Goal: Communication & Community: Answer question/provide support

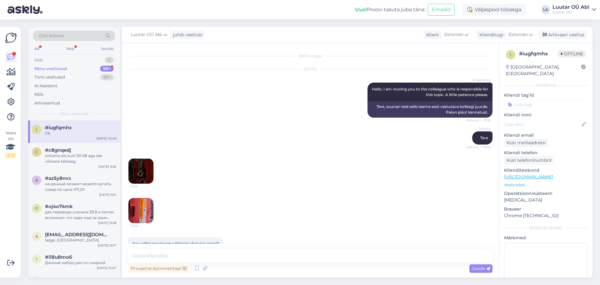
scroll to position [3131, 0]
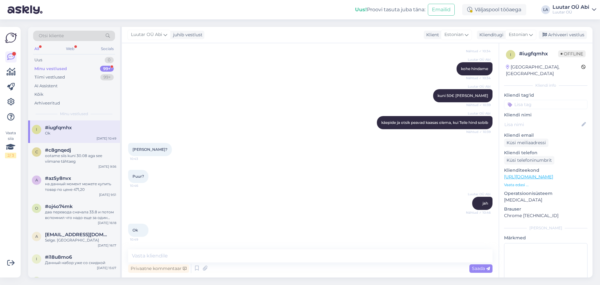
click at [72, 68] on div "Minu vestlused 99+" at bounding box center [74, 68] width 82 height 9
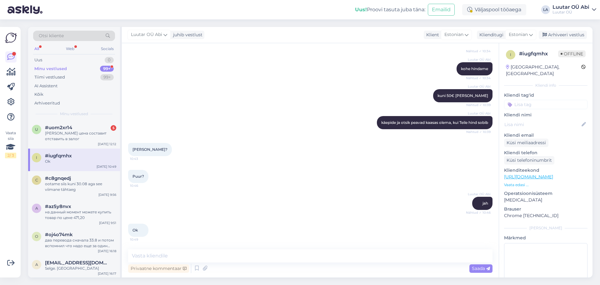
click at [73, 67] on div "Minu vestlused 99+" at bounding box center [74, 68] width 82 height 9
click at [89, 121] on div "u #uom2xr14 5 Какая цена составит отставить в залог [DATE] 12:12" at bounding box center [74, 134] width 92 height 28
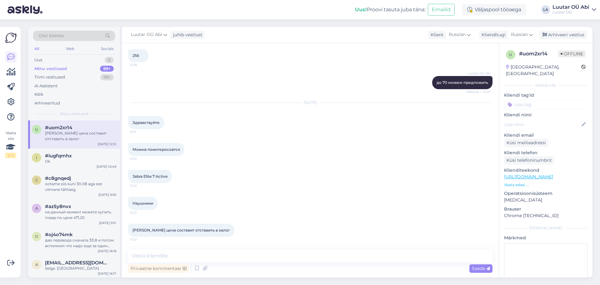
drag, startPoint x: 131, startPoint y: 175, endPoint x: 169, endPoint y: 178, distance: 37.9
click at [169, 178] on div "Jabra Elite 7 Active 12:12" at bounding box center [150, 176] width 44 height 13
copy span "Jabra Elite 7 Active"
click at [92, 170] on div "i #iugfqmhx 4 Mis võiks selle hind olla [DATE] 10:49" at bounding box center [74, 159] width 92 height 22
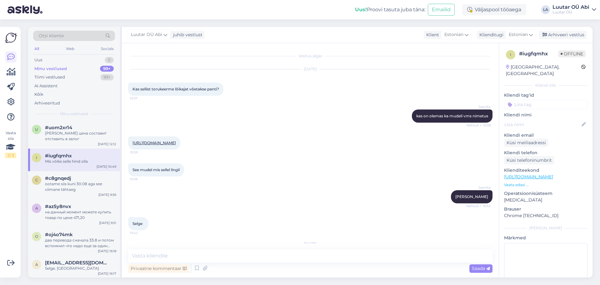
scroll to position [3109, 0]
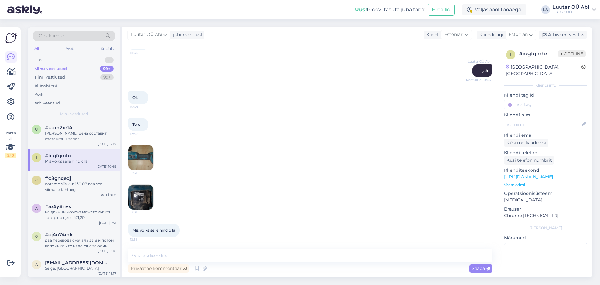
click at [274, 161] on div "12:31" at bounding box center [310, 157] width 364 height 39
click at [140, 160] on img at bounding box center [140, 157] width 25 height 25
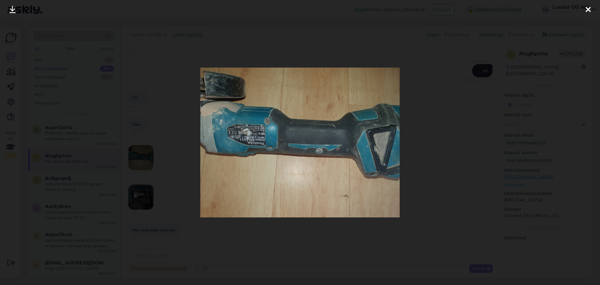
click at [9, 10] on link at bounding box center [13, 10] width 14 height 20
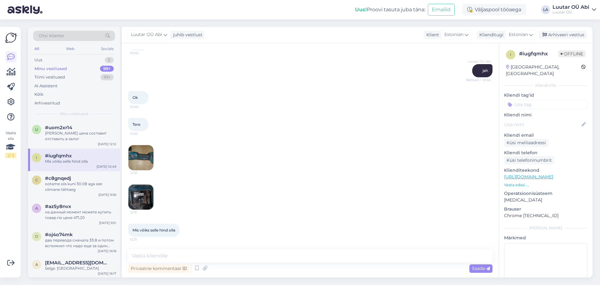
click at [145, 193] on img at bounding box center [140, 196] width 25 height 25
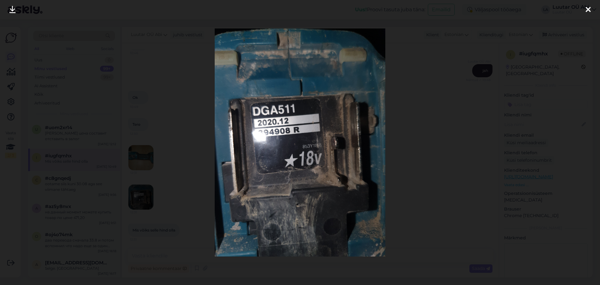
click at [10, 11] on icon at bounding box center [12, 10] width 6 height 8
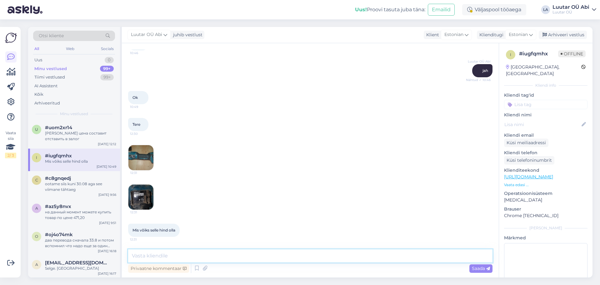
click at [254, 259] on textarea at bounding box center [310, 255] width 364 height 13
type textarea "Kohe hindame"
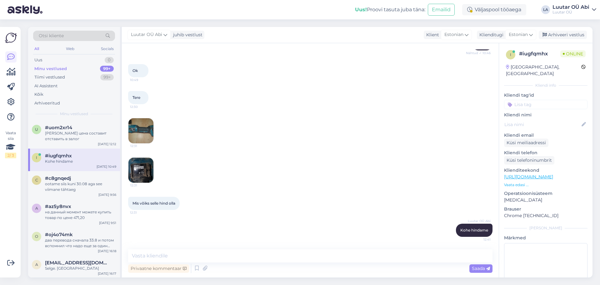
click at [308, 116] on div "12:31" at bounding box center [310, 130] width 364 height 39
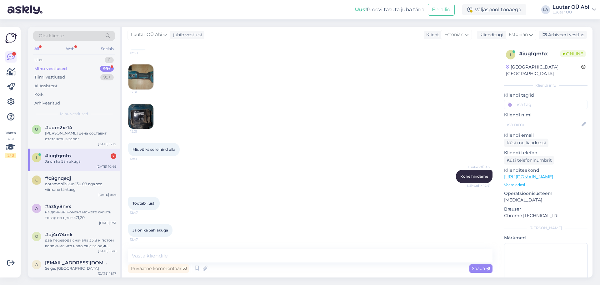
click at [267, 163] on div "Luutar OÜ [PERSON_NAME] hindame Nähtud ✓ 12:41" at bounding box center [310, 176] width 364 height 27
click at [293, 214] on div "Töötab ilusti 12:47" at bounding box center [310, 203] width 364 height 27
click at [230, 253] on textarea at bounding box center [310, 255] width 364 height 13
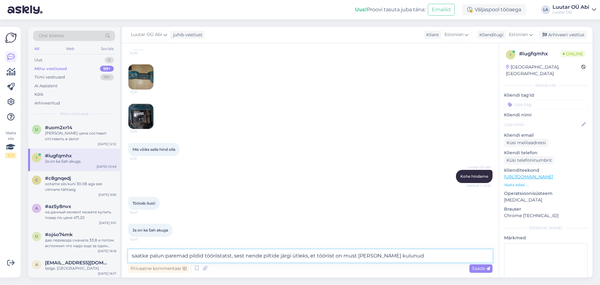
type textarea "saatke palun paremad pildid tööriistatst, sest nende piltide järgi ütleks, et t…"
click at [478, 269] on span "Saada" at bounding box center [481, 268] width 18 height 6
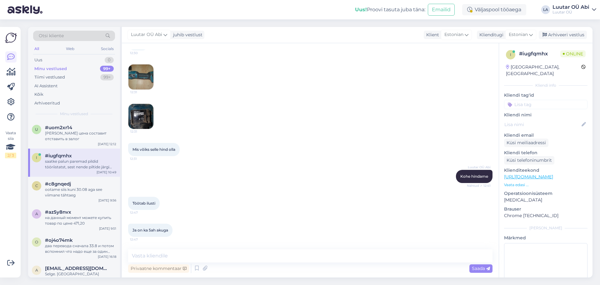
scroll to position [3222, 0]
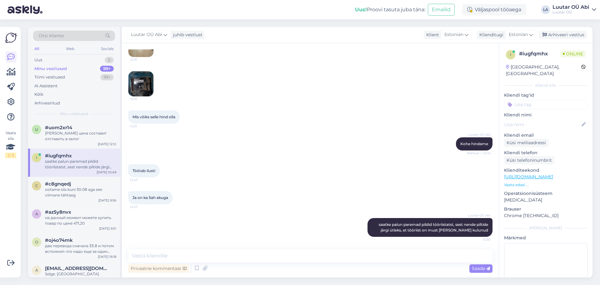
click at [324, 180] on div "Töötab ilusti 12:47" at bounding box center [310, 170] width 364 height 27
click at [489, 8] on div "Väljaspool tööaega" at bounding box center [494, 9] width 64 height 11
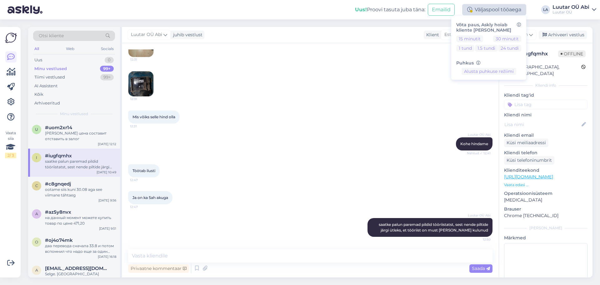
click at [484, 10] on div "Väljaspool tööaega" at bounding box center [494, 9] width 64 height 11
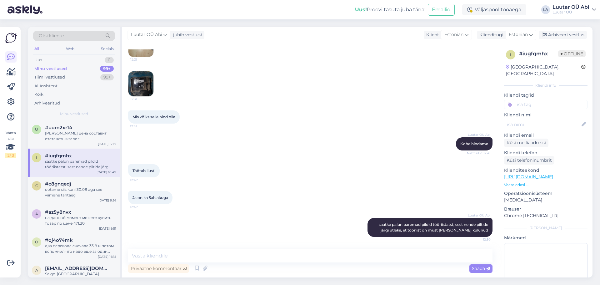
click at [92, 68] on div "Minu vestlused 99+" at bounding box center [74, 68] width 82 height 9
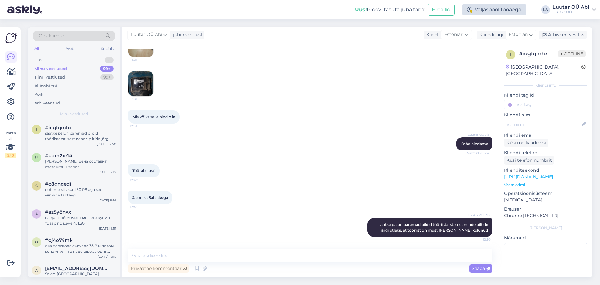
click at [477, 14] on div "Väljaspool tööaega" at bounding box center [494, 9] width 64 height 11
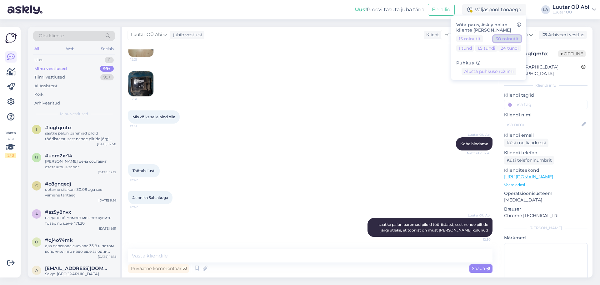
click at [510, 37] on button "30 minutit" at bounding box center [507, 38] width 28 height 7
click at [394, 95] on div "12:31" at bounding box center [310, 83] width 364 height 39
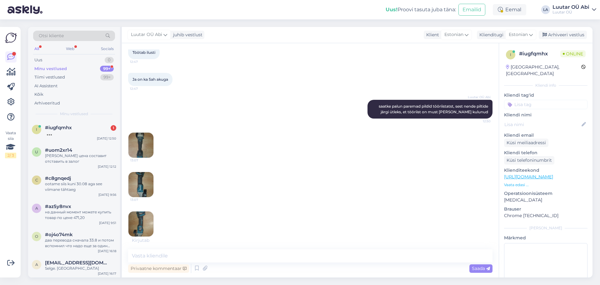
scroll to position [3367, 0]
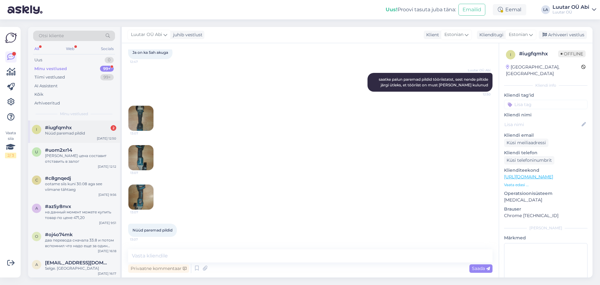
click at [80, 136] on div "Nüüd paremad pildid" at bounding box center [80, 133] width 71 height 6
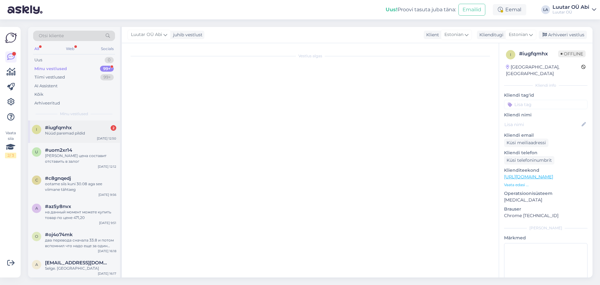
scroll to position [3187, 0]
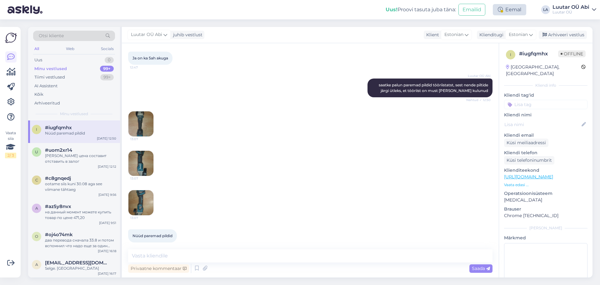
click at [512, 7] on div "Eemal" at bounding box center [509, 9] width 33 height 11
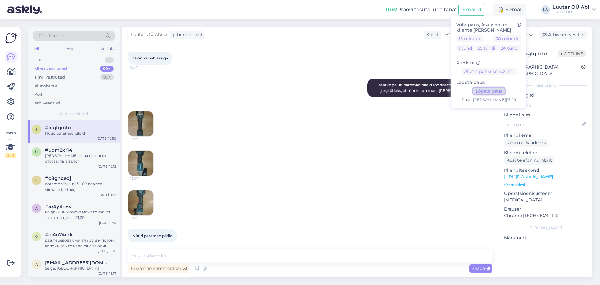
click at [485, 91] on button "Lõpeta paus" at bounding box center [489, 90] width 32 height 7
click at [349, 163] on div "13:07 13:07 13:07" at bounding box center [310, 163] width 364 height 118
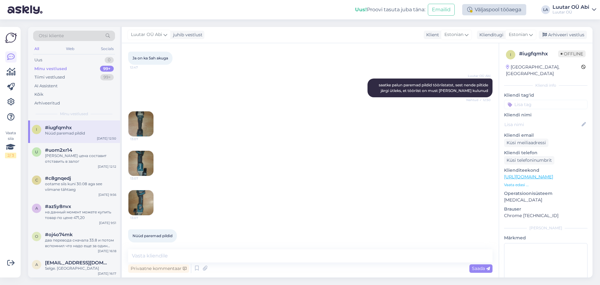
click at [507, 7] on div "Väljaspool tööaega" at bounding box center [494, 9] width 64 height 11
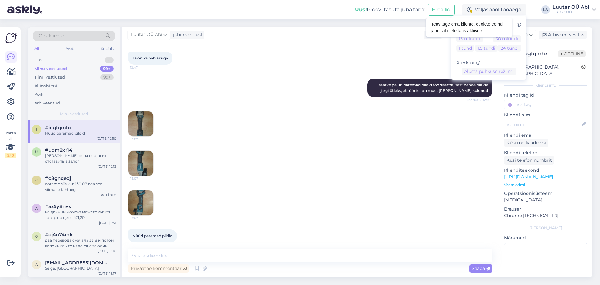
click at [518, 23] on icon at bounding box center [519, 25] width 4 height 4
click at [468, 28] on h6 "Võta paus, Askly hoiab kliente [PERSON_NAME]" at bounding box center [488, 27] width 65 height 11
click at [484, 11] on div "Väljaspool tööaega" at bounding box center [494, 9] width 64 height 11
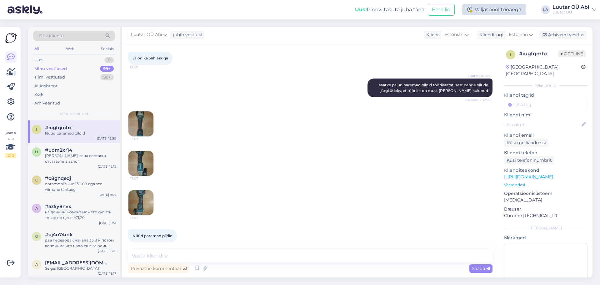
click at [484, 11] on div "Väljaspool tööaega" at bounding box center [494, 9] width 64 height 11
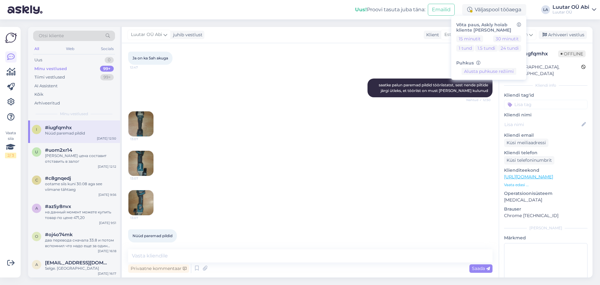
drag, startPoint x: 226, startPoint y: 136, endPoint x: 230, endPoint y: 141, distance: 6.2
click at [227, 136] on div "13:07 13:07 13:07" at bounding box center [310, 163] width 364 height 118
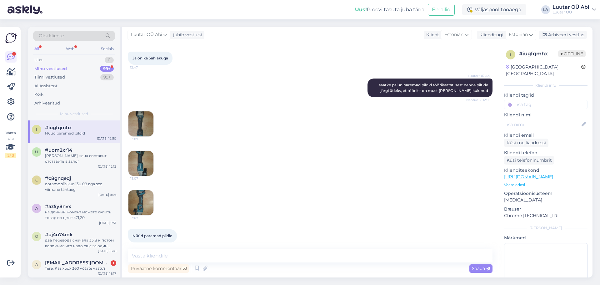
click at [102, 67] on div "99+" at bounding box center [107, 69] width 14 height 6
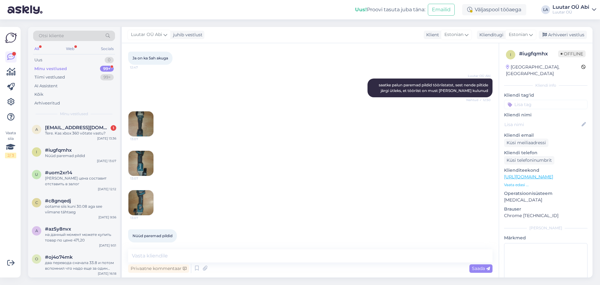
click at [106, 120] on div "Otsi kliente All Web Socials Uus 0 Minu vestlused 99+ Tiimi vestlused 99+ AI As…" at bounding box center [74, 73] width 92 height 93
drag, startPoint x: 108, startPoint y: 129, endPoint x: 117, endPoint y: 131, distance: 10.1
click at [108, 129] on span "[EMAIL_ADDRESS][DOMAIN_NAME]" at bounding box center [77, 128] width 65 height 6
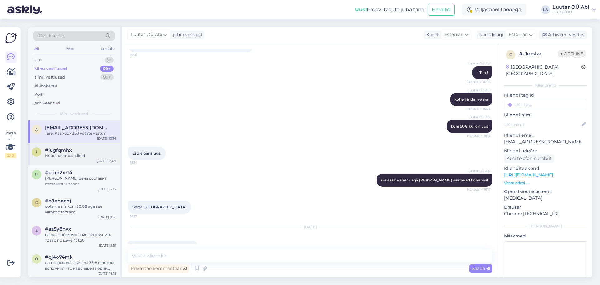
click at [90, 155] on div "Nüüd paremad pildid" at bounding box center [80, 156] width 71 height 6
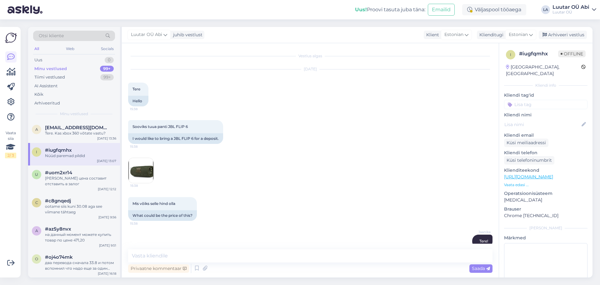
scroll to position [3187, 0]
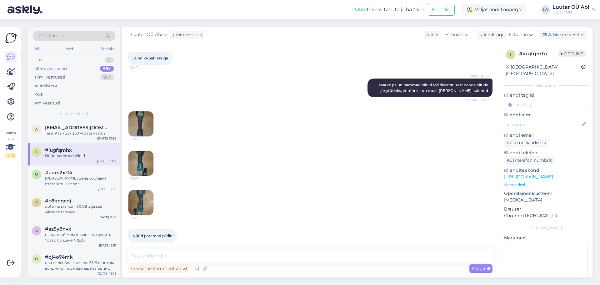
click at [133, 120] on img at bounding box center [140, 123] width 25 height 25
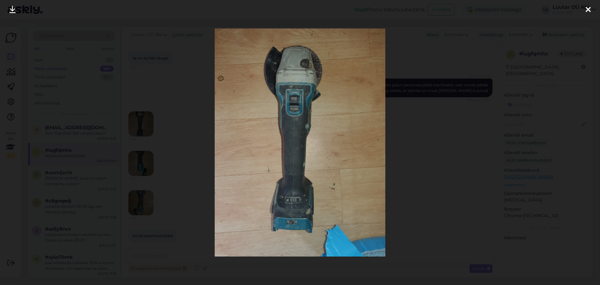
click at [15, 8] on icon at bounding box center [12, 10] width 6 height 8
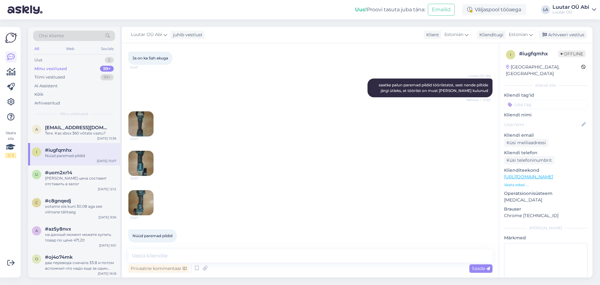
click at [144, 154] on img at bounding box center [140, 163] width 25 height 25
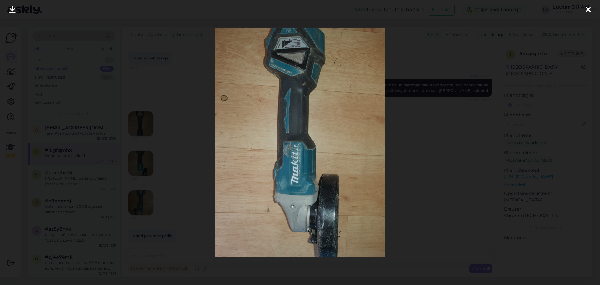
click at [14, 11] on icon at bounding box center [12, 10] width 6 height 8
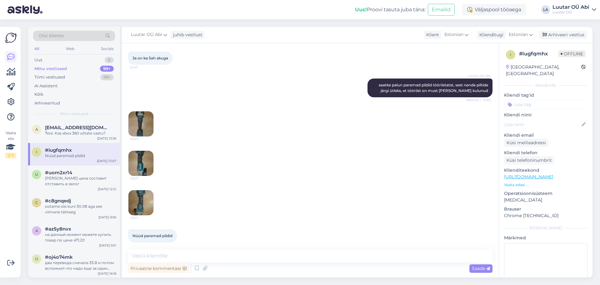
click at [143, 197] on img at bounding box center [140, 202] width 25 height 25
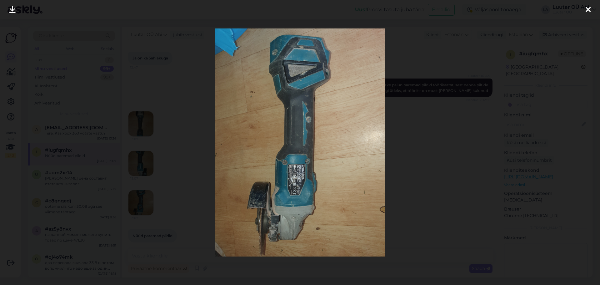
click at [15, 11] on icon at bounding box center [12, 10] width 6 height 8
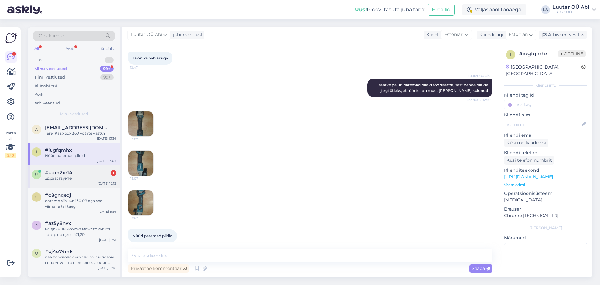
click at [80, 169] on div "u #uom2xr14 1 Здравствуйте [DATE] 12:12" at bounding box center [74, 176] width 92 height 22
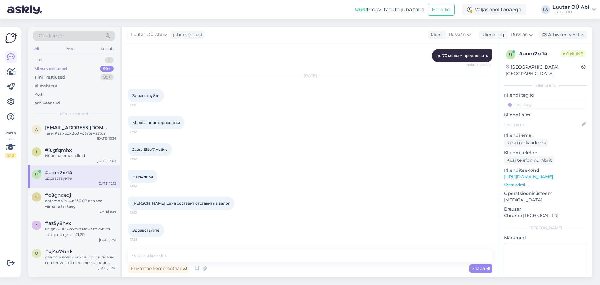
scroll to position [200, 0]
click at [307, 186] on div "Наушники 12:12" at bounding box center [310, 176] width 364 height 27
click at [227, 259] on textarea at bounding box center [310, 255] width 364 height 13
type textarea "Здравствуйте!"
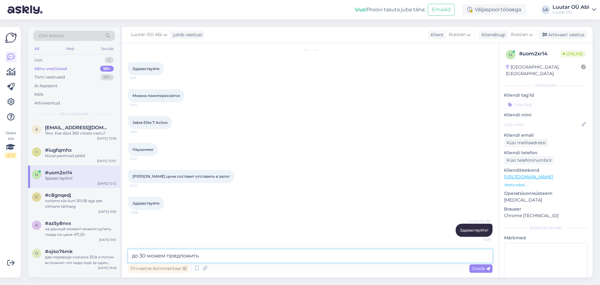
type textarea "до 30 можем предложить"
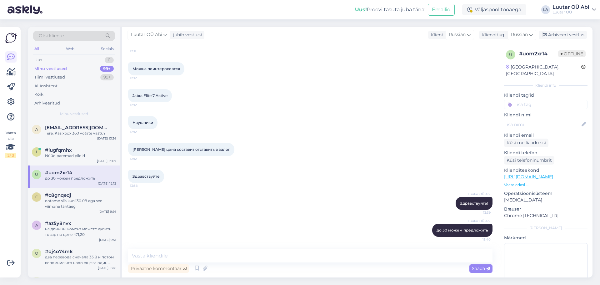
click at [323, 152] on div "[PERSON_NAME] цена составит отставить в залог 12:12" at bounding box center [310, 149] width 364 height 27
click at [73, 131] on div "[EMAIL_ADDRESS][DOMAIN_NAME] Tere. Kas xbox 360 võtate vastu?" at bounding box center [80, 130] width 71 height 11
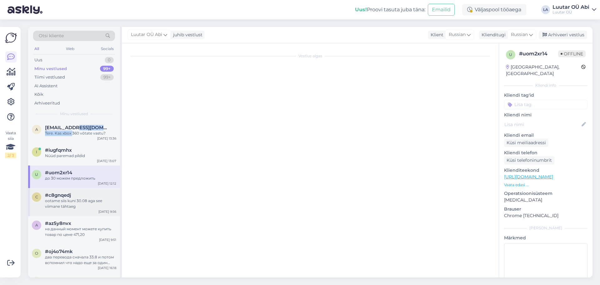
scroll to position [3143, 0]
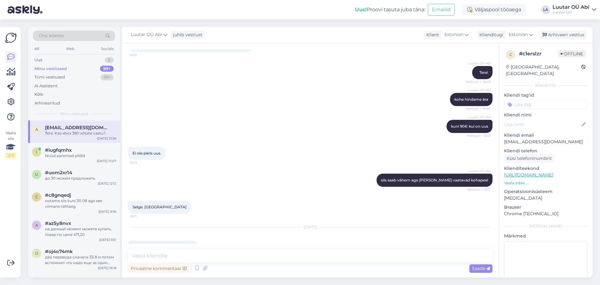
click at [103, 131] on div "Tere. Kas xbox 360 võtate vastu?" at bounding box center [80, 133] width 71 height 6
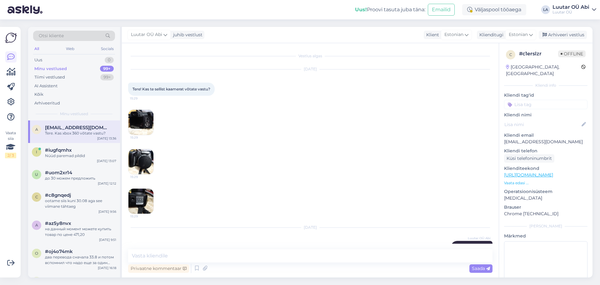
click at [87, 131] on div "Tere. Kas xbox 360 võtate vastu?" at bounding box center [80, 133] width 71 height 6
click at [74, 131] on div "Tere. Kas xbox 360 võtate vastu?" at bounding box center [80, 133] width 71 height 6
click at [82, 131] on div "Tere. Kas xbox 360 võtate vastu?" at bounding box center [80, 133] width 71 height 6
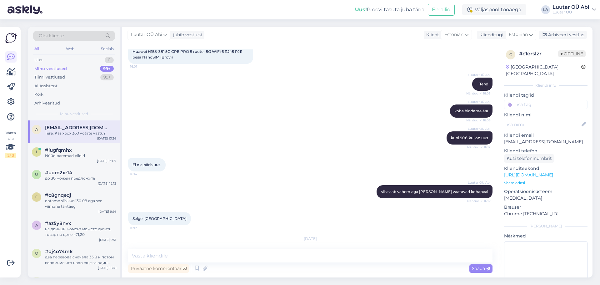
scroll to position [3143, 0]
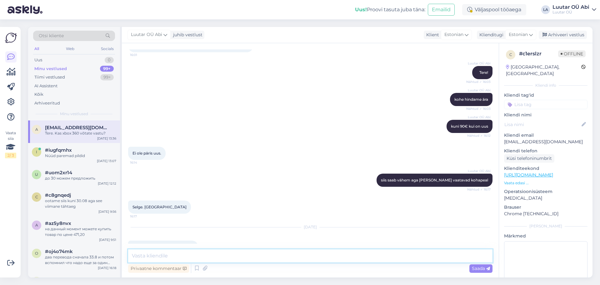
click at [339, 256] on textarea at bounding box center [310, 255] width 364 height 13
type textarea "Tere!"
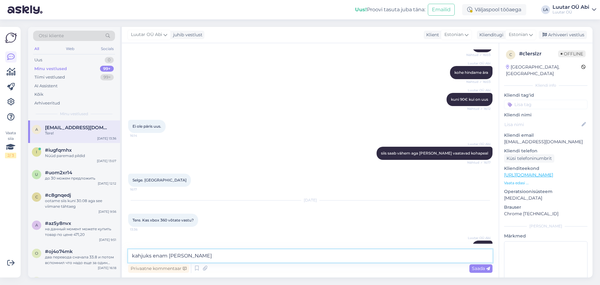
type textarea "kahjuks enam [PERSON_NAME]"
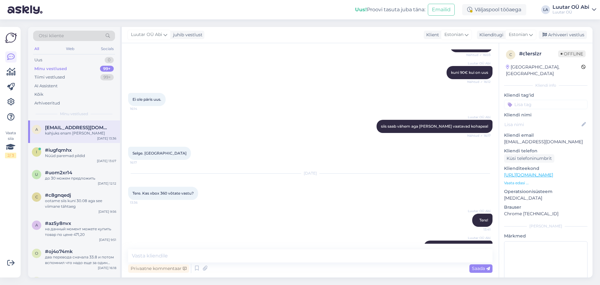
click at [369, 233] on div "Luutar OÜ Abi kahjuks enam [PERSON_NAME] 13:41" at bounding box center [310, 246] width 364 height 27
click at [82, 157] on div "Nüüd paremad pildid" at bounding box center [80, 156] width 71 height 6
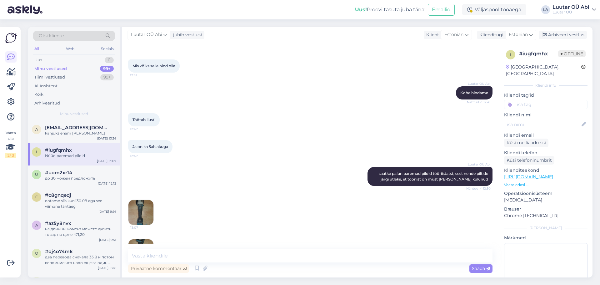
scroll to position [3093, 0]
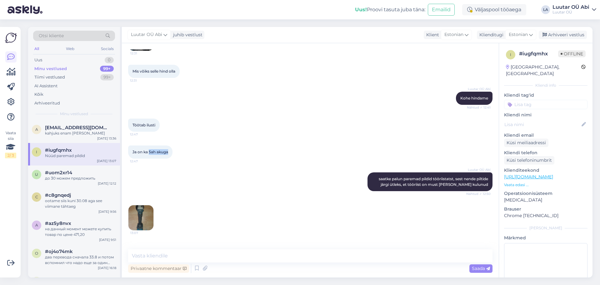
drag, startPoint x: 149, startPoint y: 145, endPoint x: 168, endPoint y: 147, distance: 19.7
click at [171, 146] on div "Ja on ka 5ah akuga 12:47" at bounding box center [150, 151] width 44 height 13
copy span "5ah akuga"
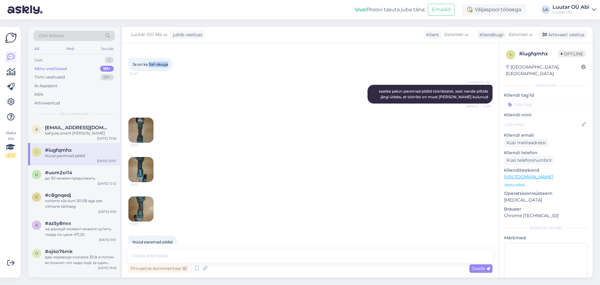
scroll to position [3187, 0]
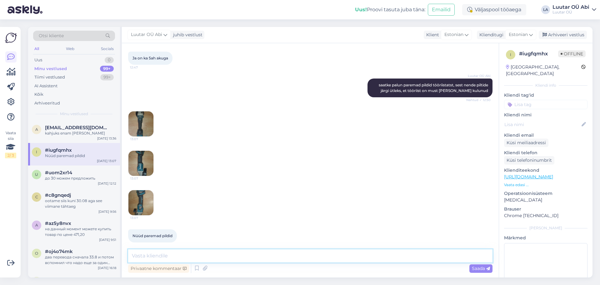
click at [171, 256] on textarea at bounding box center [310, 255] width 364 height 13
type textarea "kuni 40€ saame pakkuda, seal peab ka käepide olema"
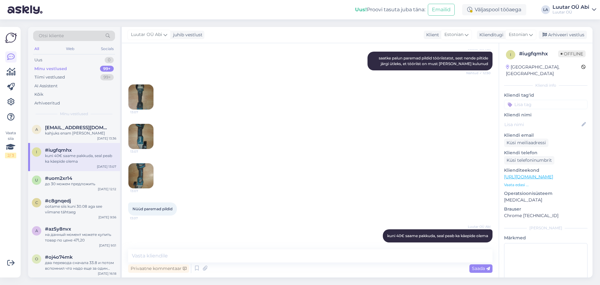
click at [238, 142] on div "13:07 13:07 13:07" at bounding box center [310, 136] width 364 height 118
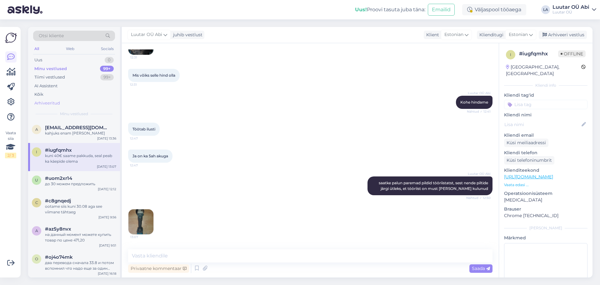
scroll to position [3089, 0]
